Goal: Task Accomplishment & Management: Use online tool/utility

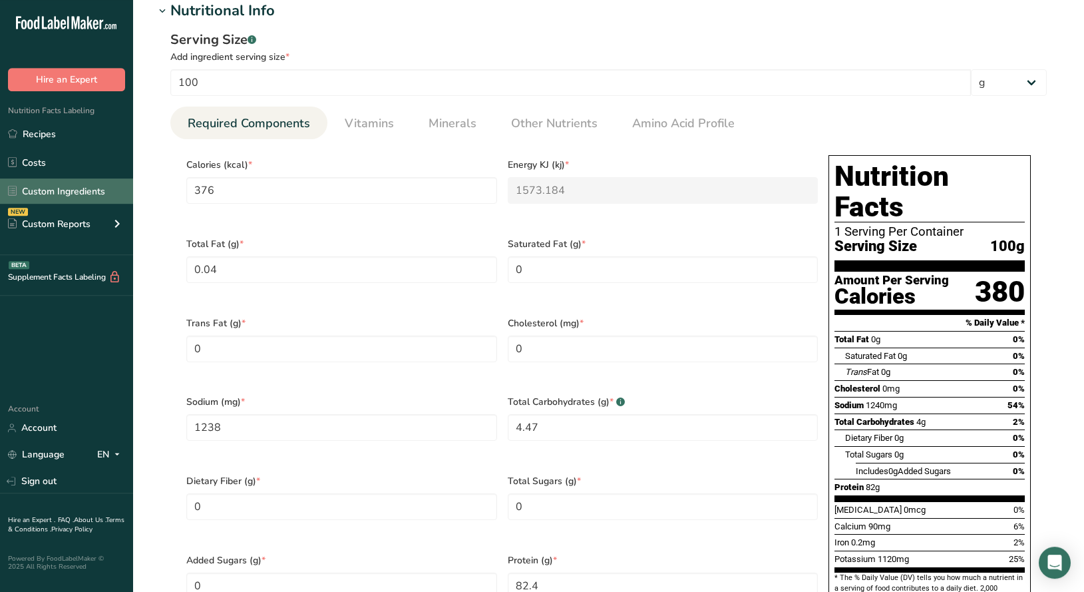
scroll to position [446, 0]
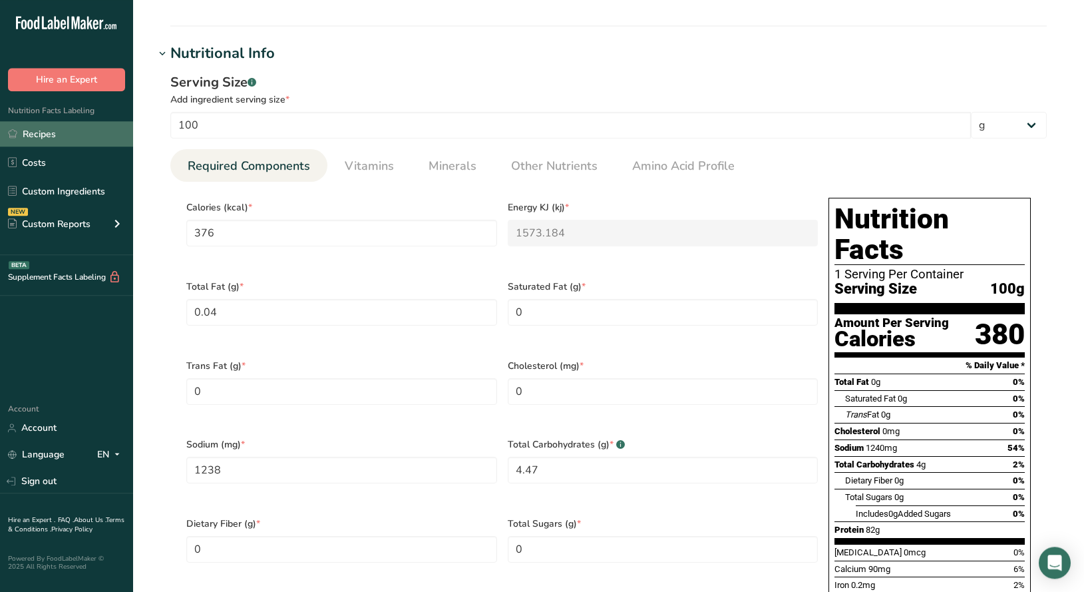
click at [47, 138] on link "Recipes" at bounding box center [66, 133] width 133 height 25
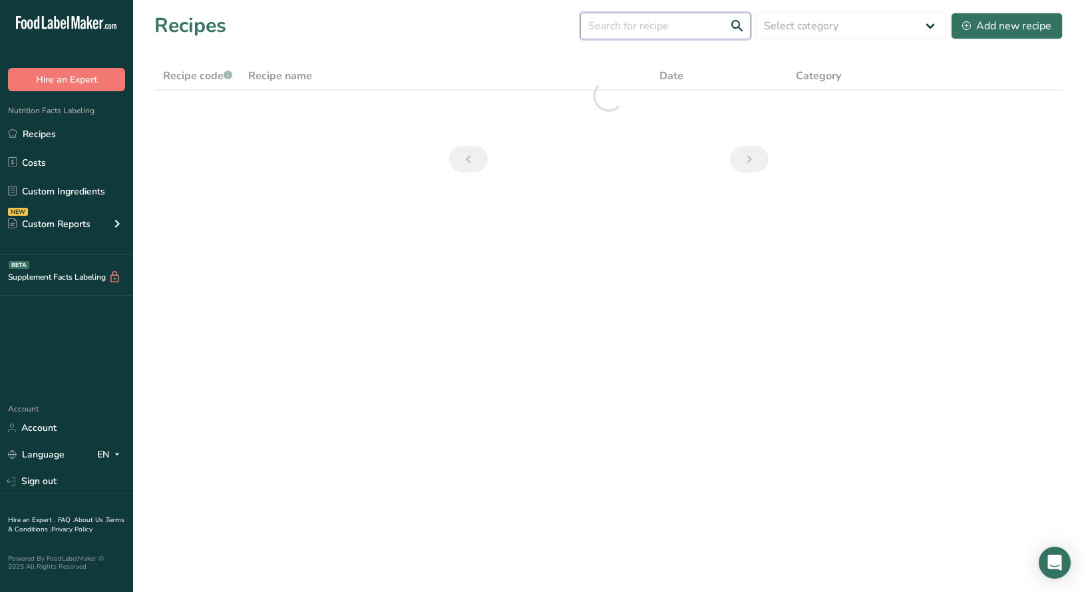
click at [649, 29] on input "text" at bounding box center [666, 26] width 170 height 27
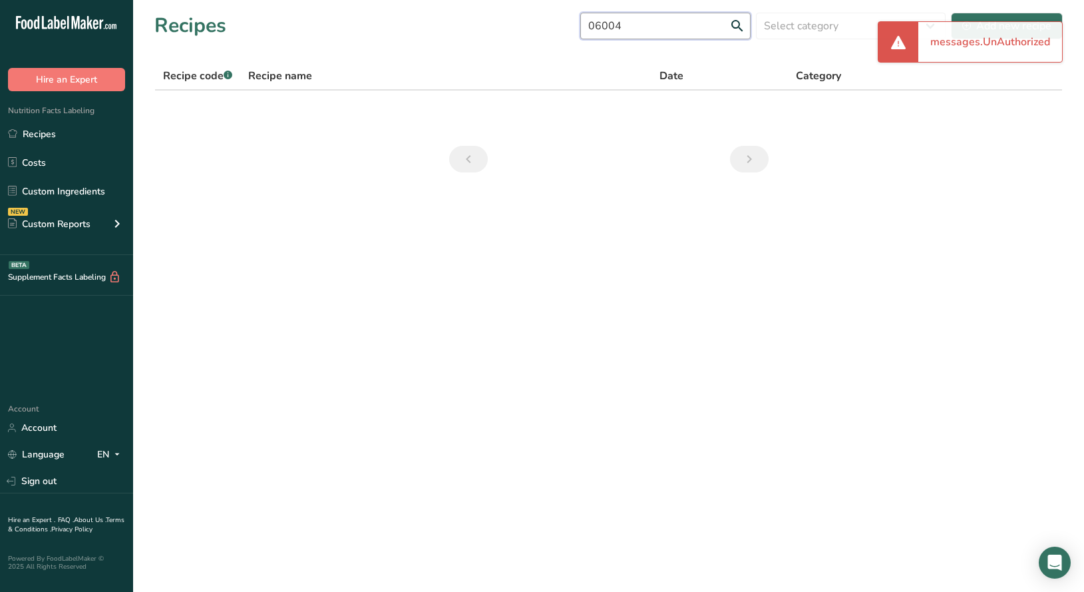
type input "06004"
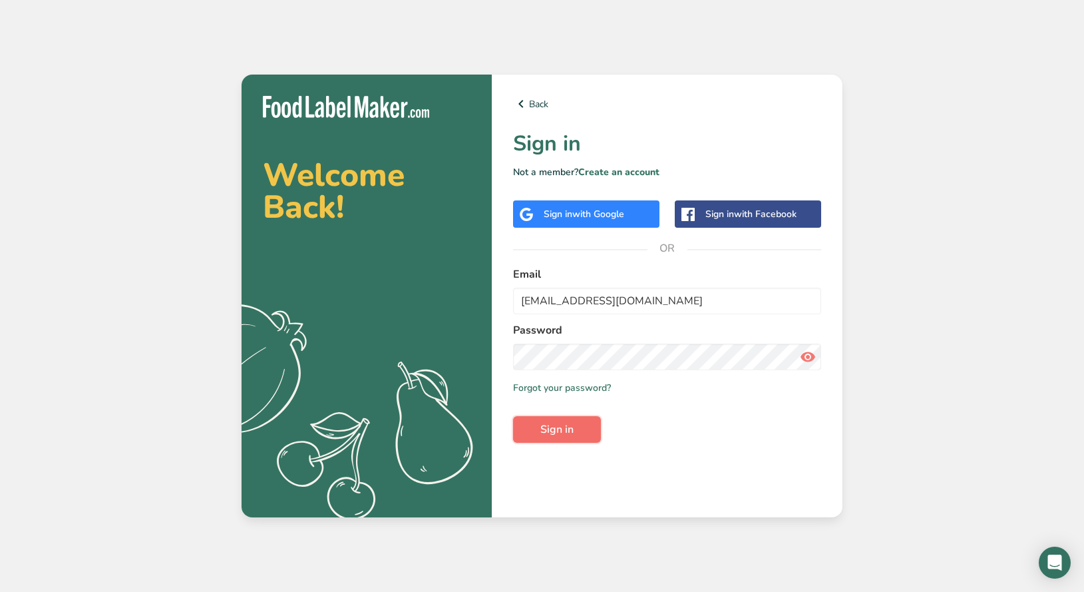
click at [553, 427] on span "Sign in" at bounding box center [557, 429] width 33 height 16
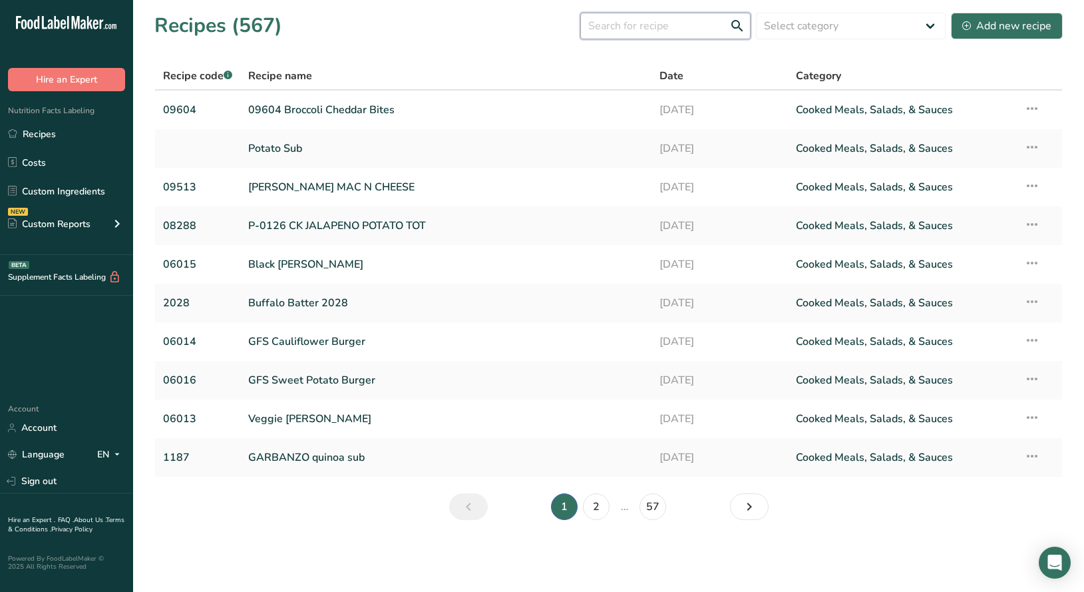
click at [630, 33] on input "text" at bounding box center [666, 26] width 170 height 27
type input "06004"
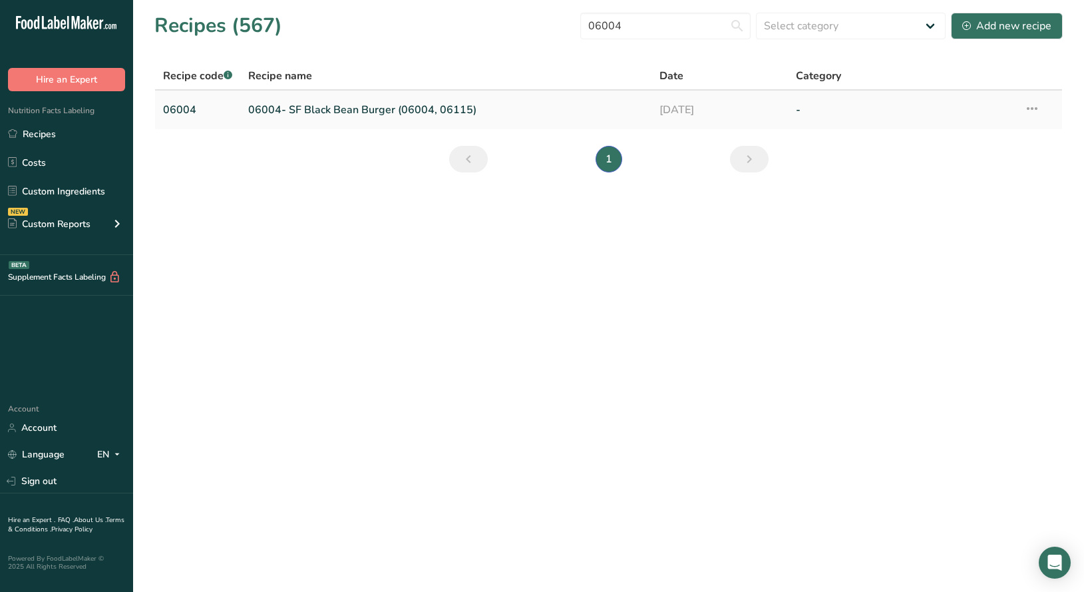
click at [346, 112] on link "06004- SF Black Bean Burger (06004, 06115)" at bounding box center [445, 110] width 395 height 28
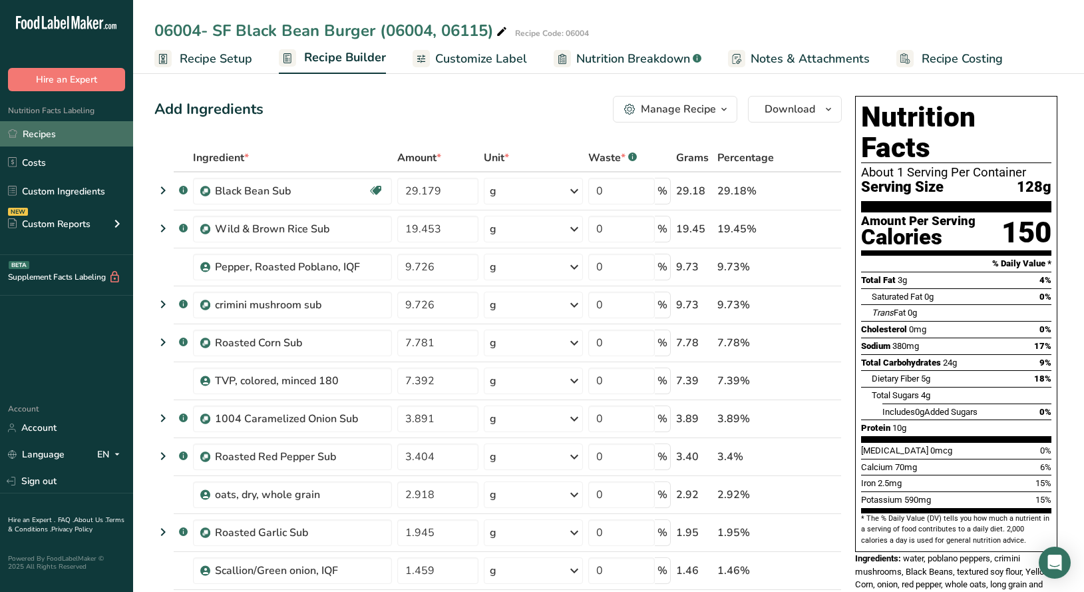
click at [34, 137] on link "Recipes" at bounding box center [66, 133] width 133 height 25
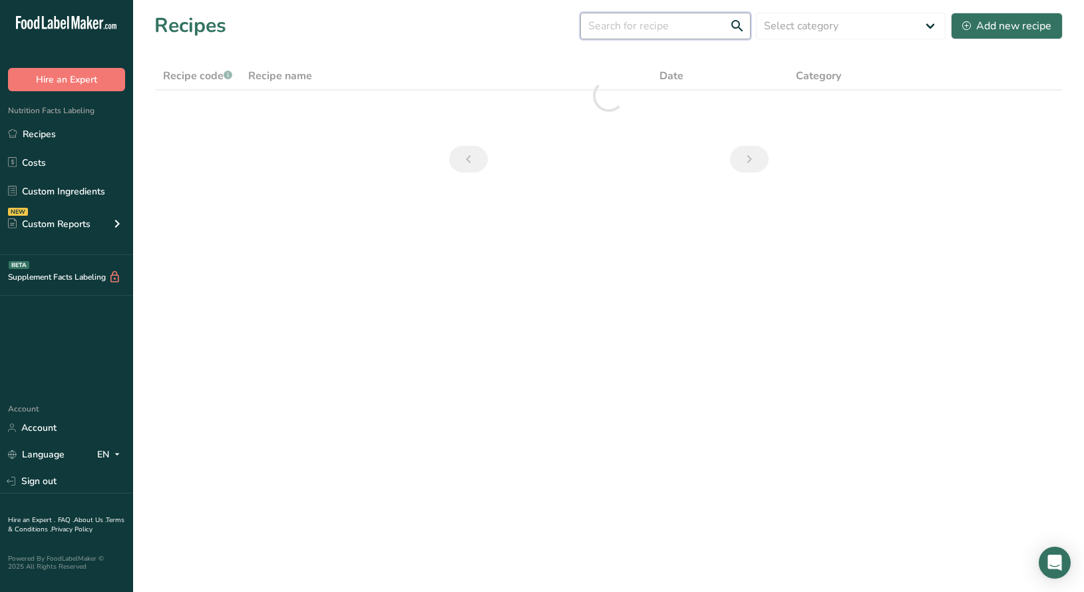
click at [624, 25] on input "text" at bounding box center [666, 26] width 170 height 27
type input "07510"
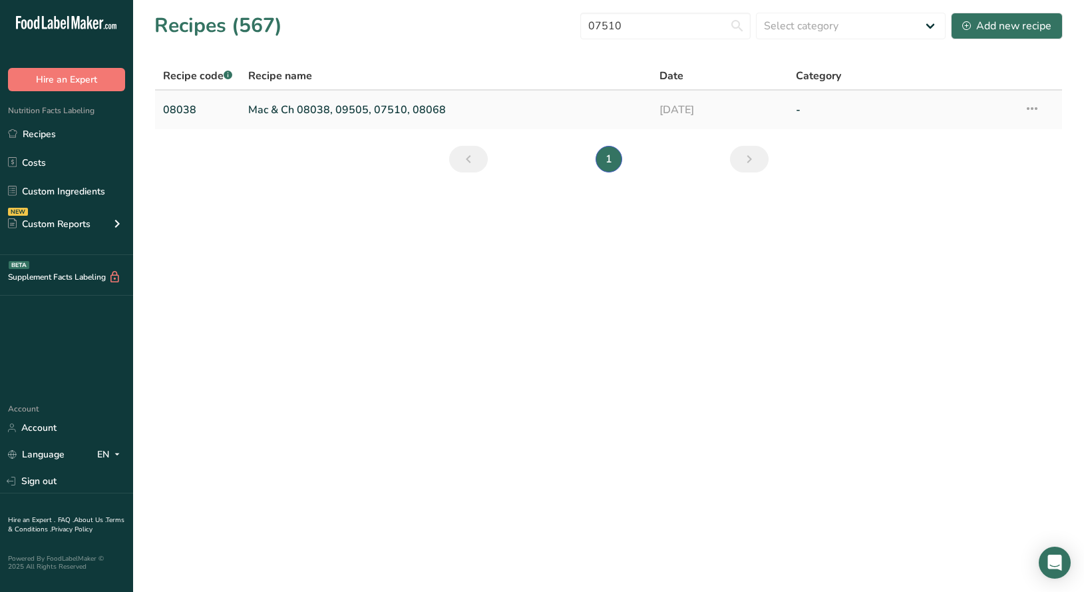
click at [344, 105] on link "Mac & Ch 08038, 09505, 07510, 08068" at bounding box center [445, 110] width 395 height 28
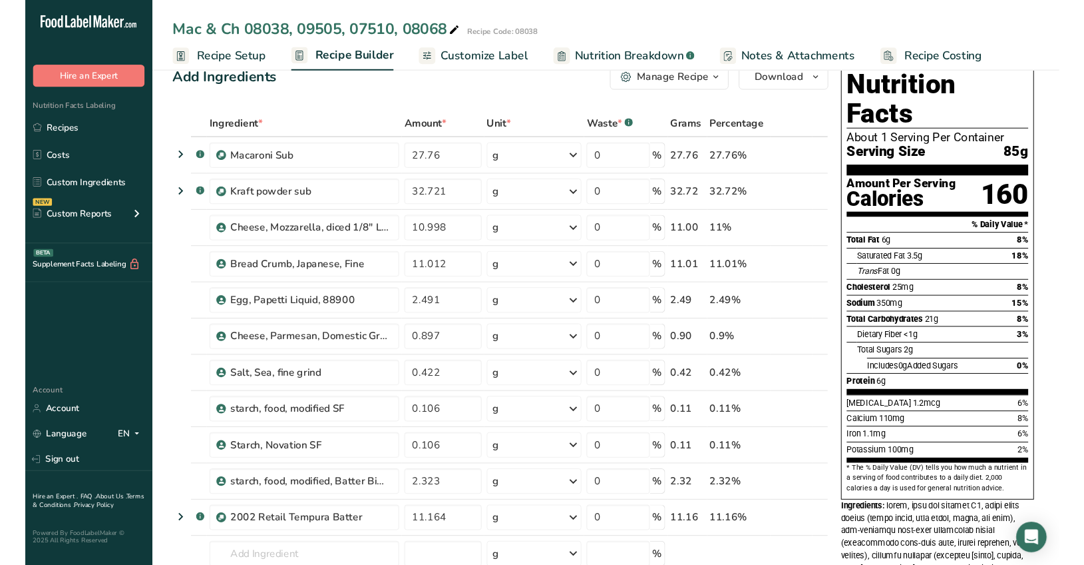
scroll to position [35, 0]
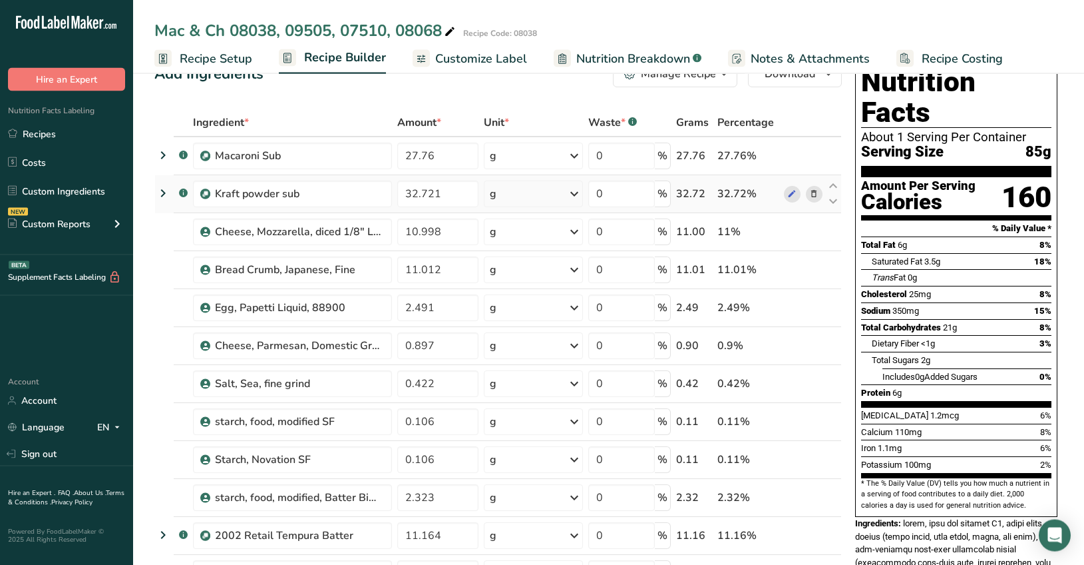
click at [164, 196] on icon at bounding box center [163, 193] width 16 height 24
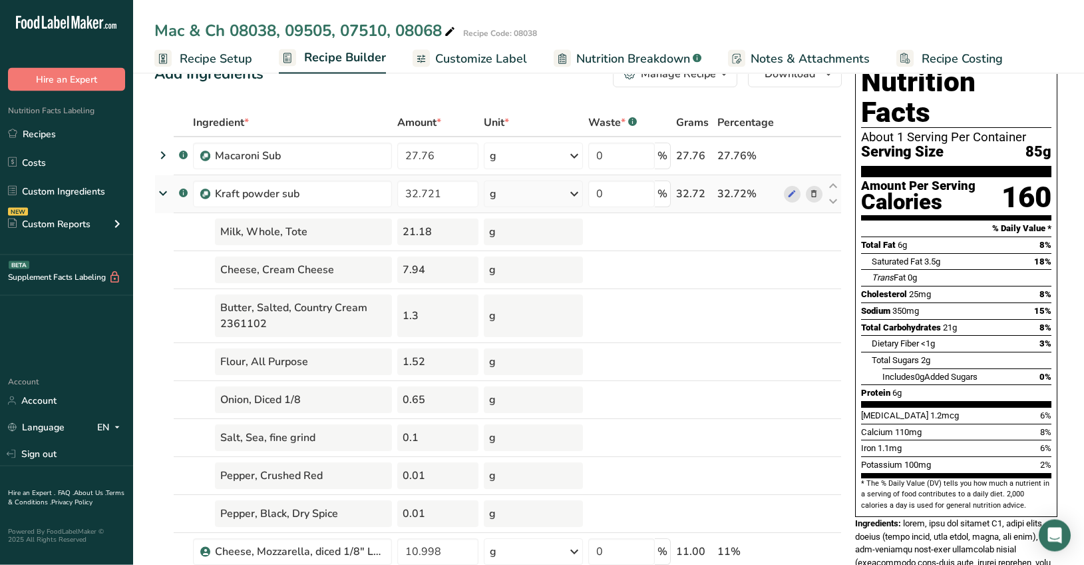
click at [164, 196] on icon at bounding box center [163, 193] width 24 height 16
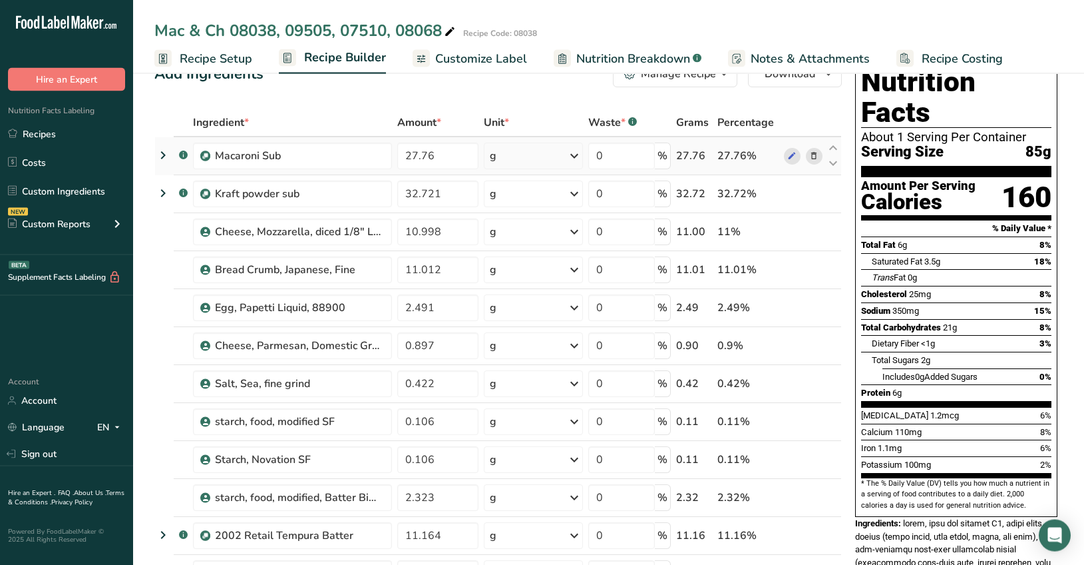
click at [164, 160] on icon at bounding box center [163, 155] width 16 height 24
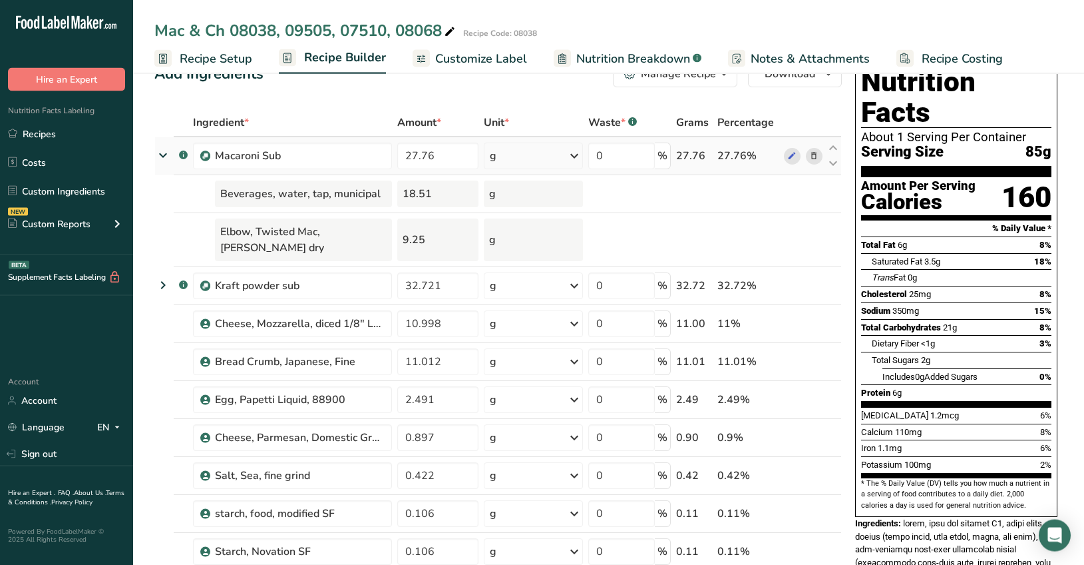
click at [164, 160] on icon at bounding box center [163, 155] width 24 height 16
